Goal: Task Accomplishment & Management: Complete application form

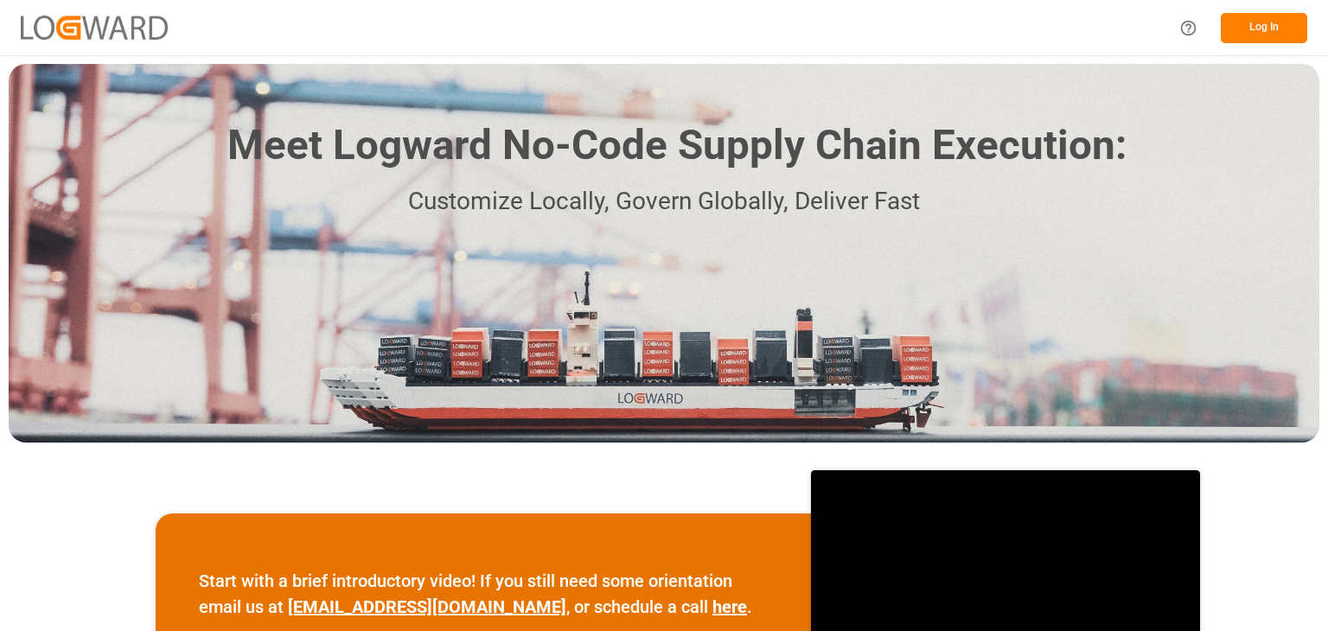
click at [1245, 25] on button "Log In" at bounding box center [1264, 28] width 86 height 30
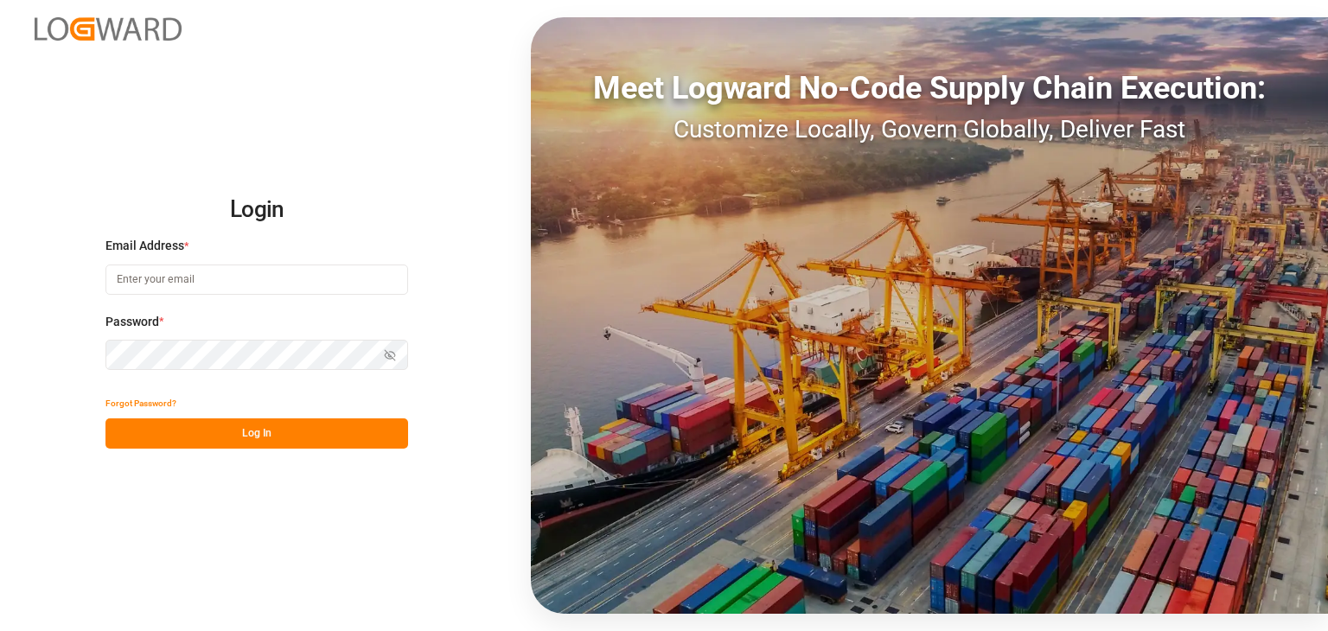
click at [239, 290] on input at bounding box center [257, 280] width 303 height 30
click at [232, 283] on input at bounding box center [257, 280] width 303 height 30
type input "[PERSON_NAME][EMAIL_ADDRESS][PERSON_NAME][DOMAIN_NAME]"
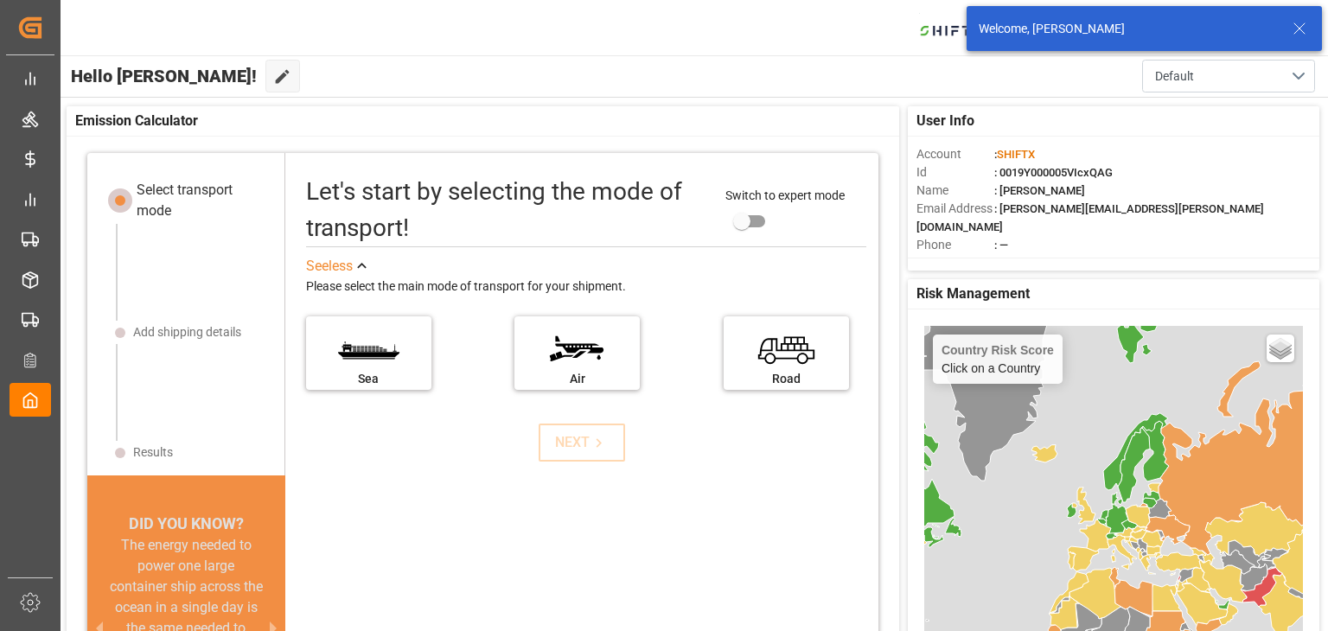
click at [1299, 35] on icon at bounding box center [1300, 28] width 21 height 21
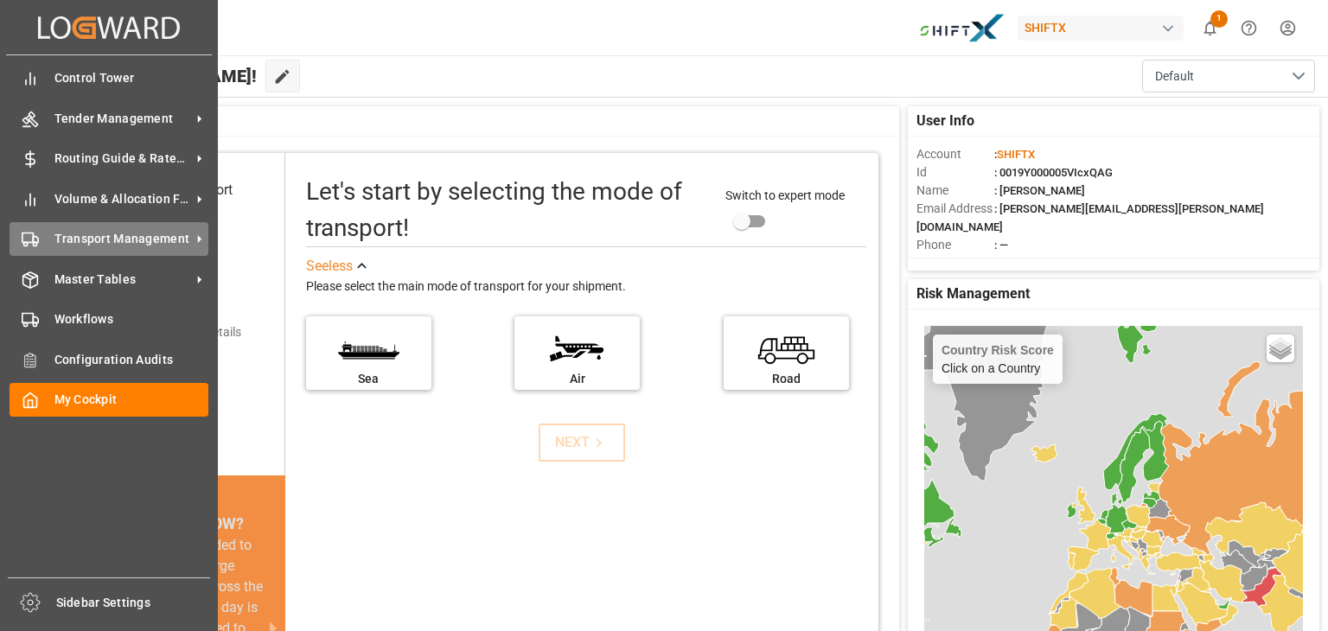
click at [86, 246] on span "Transport Management" at bounding box center [122, 239] width 137 height 18
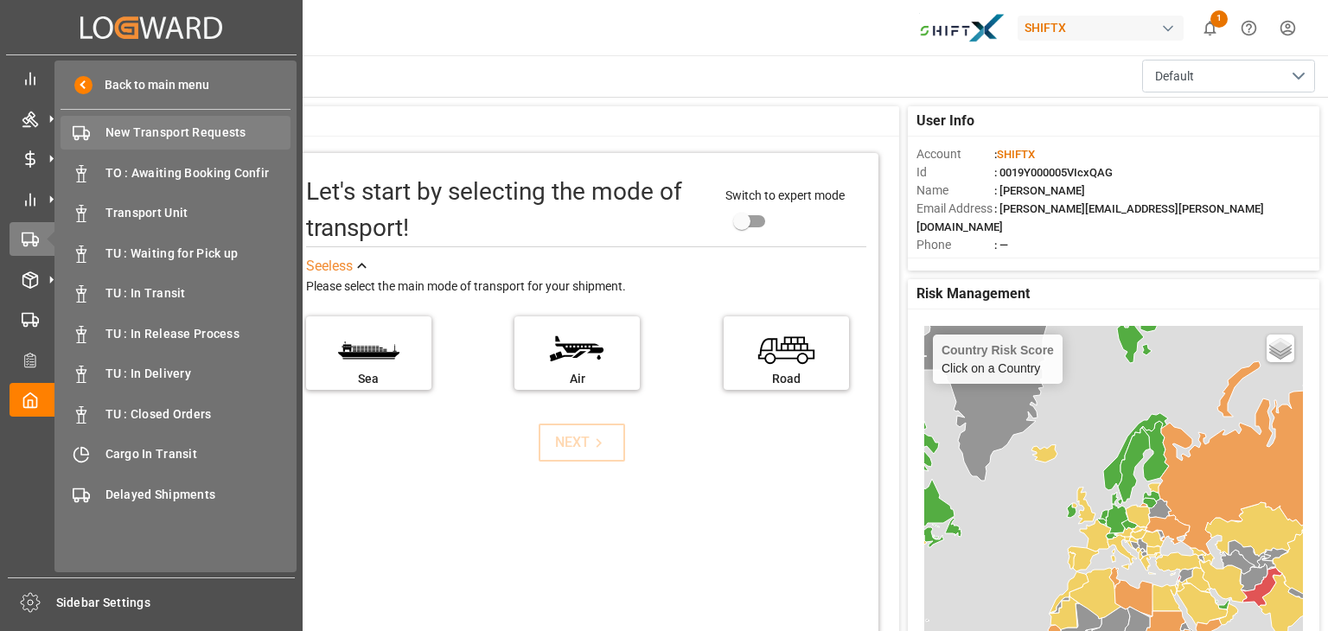
click at [157, 136] on span "New Transport Requests" at bounding box center [199, 133] width 186 height 18
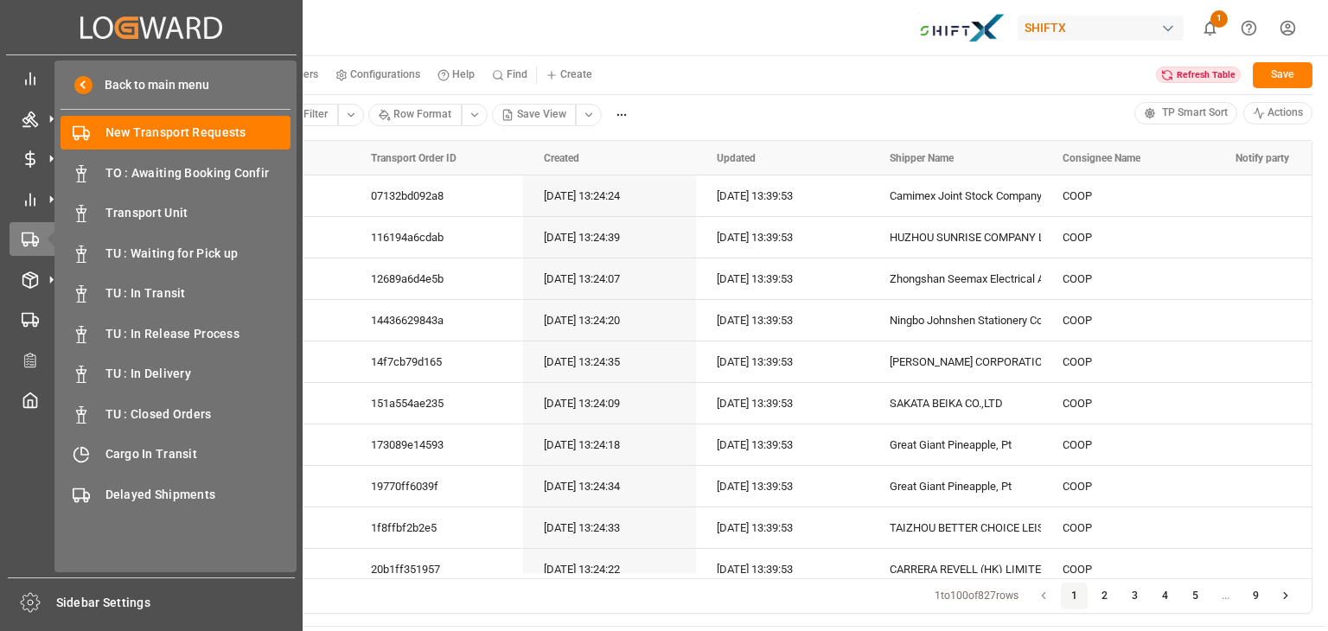
click at [131, 17] on icon at bounding box center [126, 27] width 24 height 22
